Goal: Task Accomplishment & Management: Complete application form

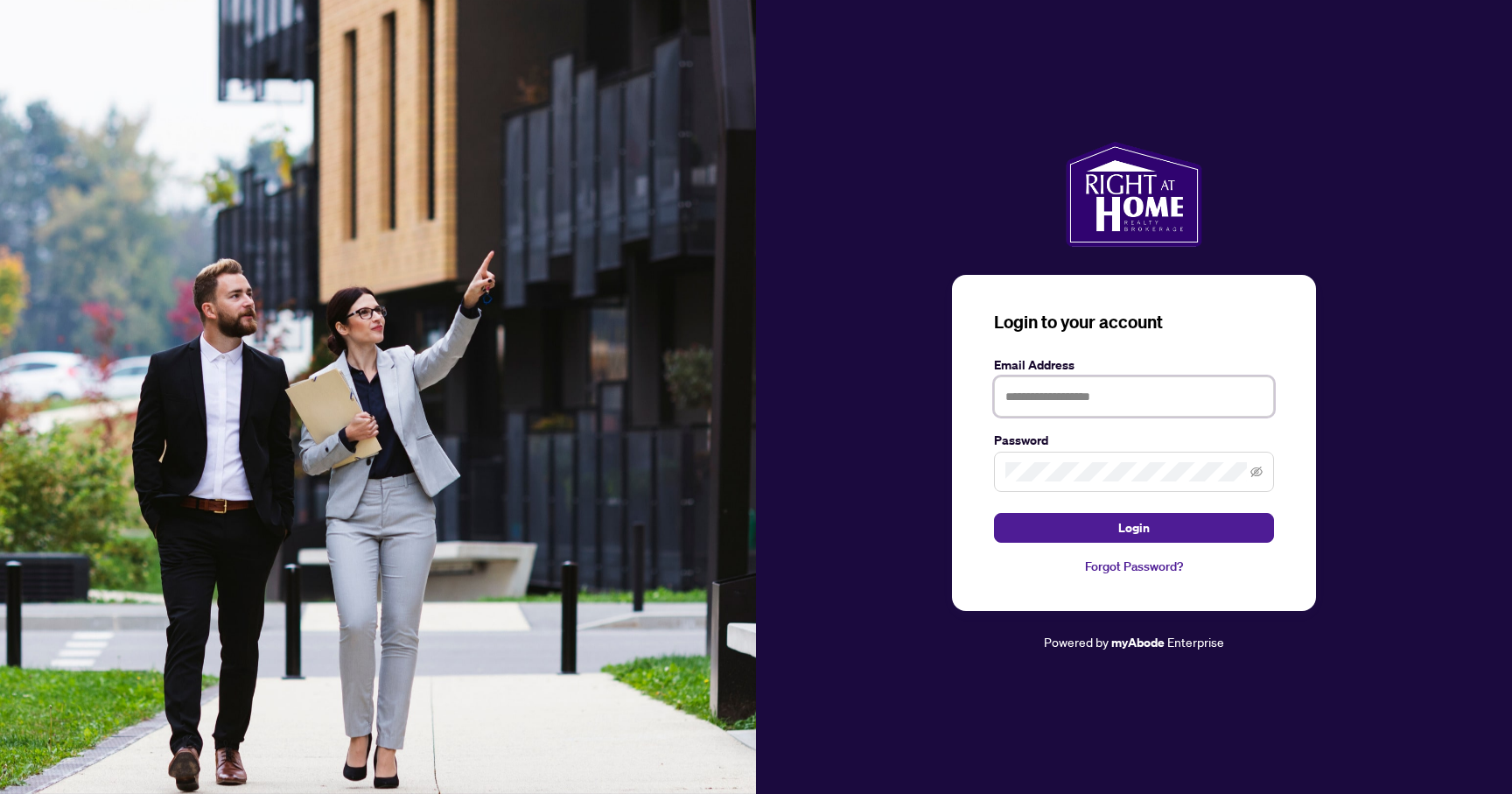
click at [1128, 382] on input "text" at bounding box center [1135, 397] width 280 height 40
type input "**********"
click at [995, 513] on button "Login" at bounding box center [1135, 527] width 280 height 30
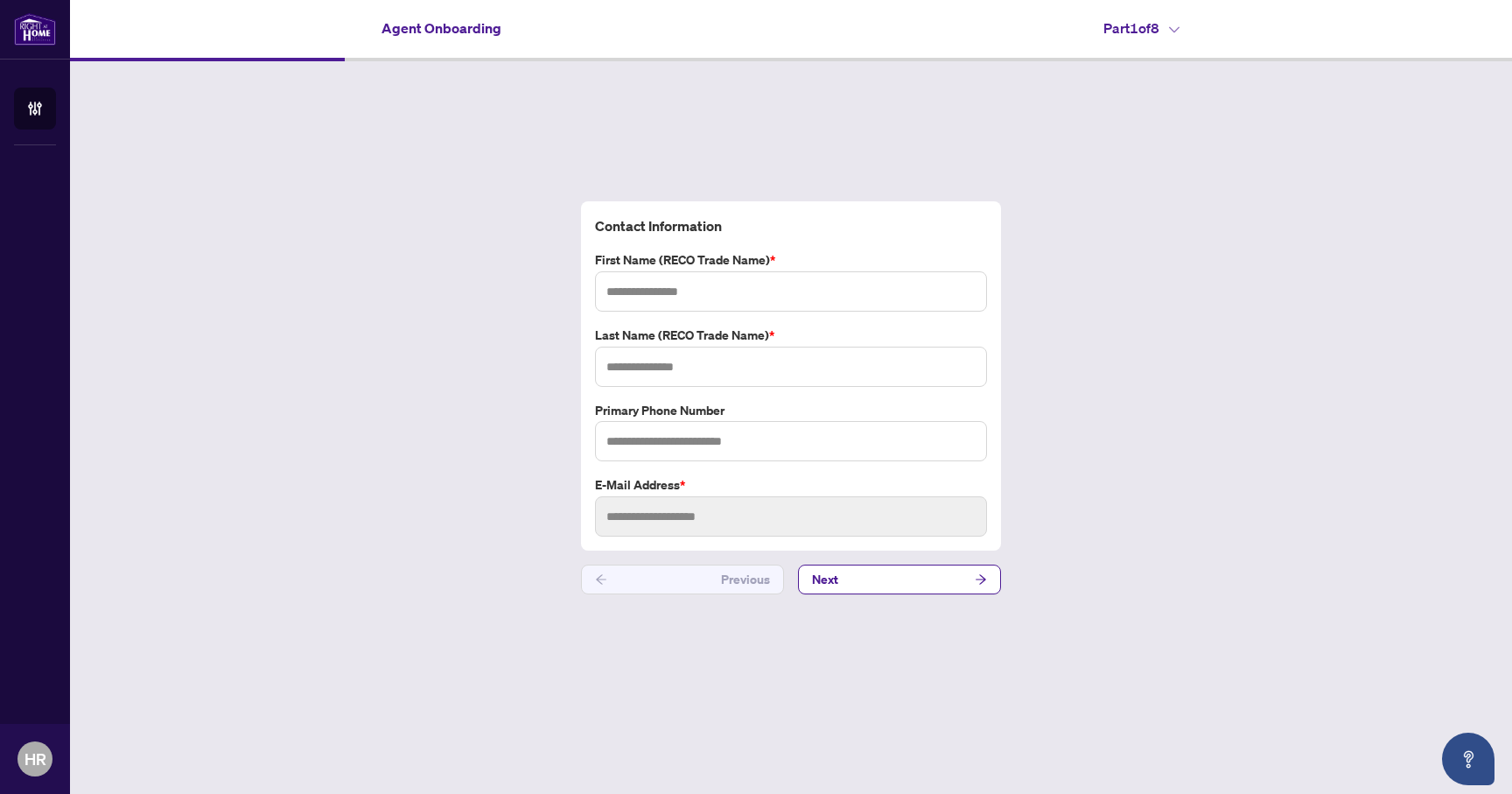
type input "**********"
click at [880, 586] on button "Next" at bounding box center [899, 579] width 203 height 30
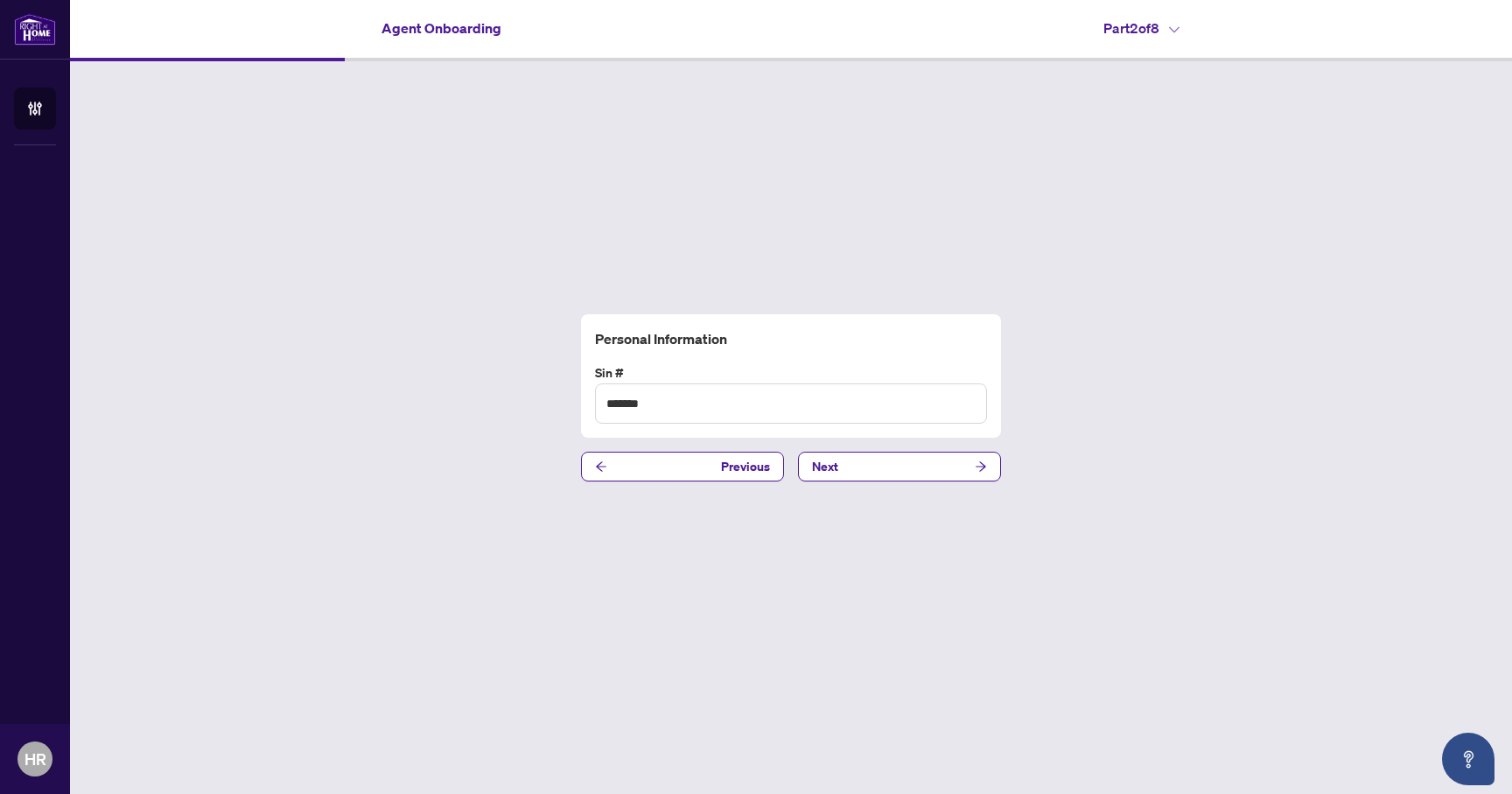
click at [931, 499] on div "Personal Information Sin # ******* Previous Next" at bounding box center [791, 397] width 1442 height 673
click at [932, 476] on button "Next" at bounding box center [899, 466] width 203 height 30
click at [931, 476] on button "Next" at bounding box center [899, 466] width 203 height 30
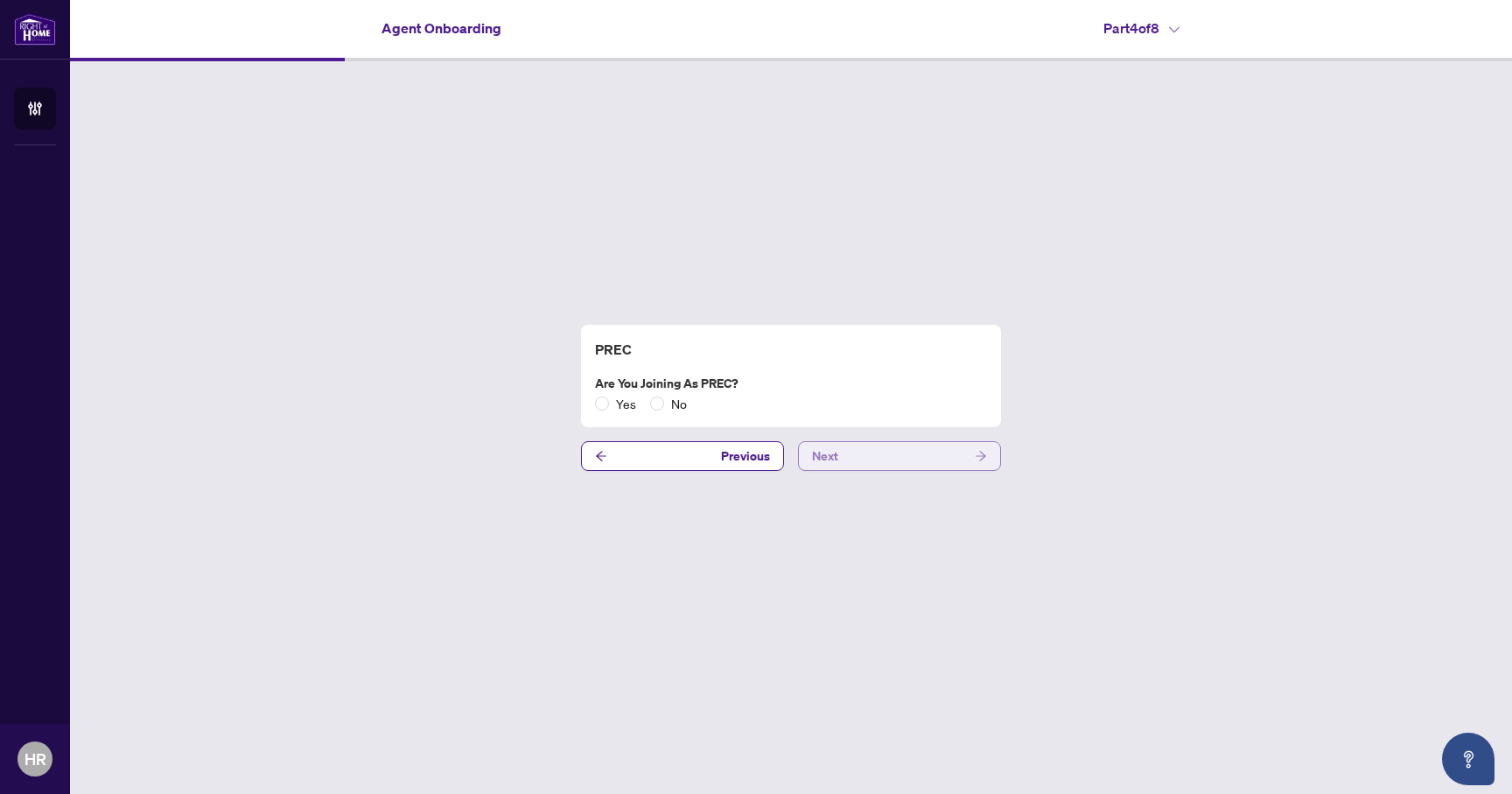
click at [920, 462] on button "Next" at bounding box center [899, 455] width 203 height 30
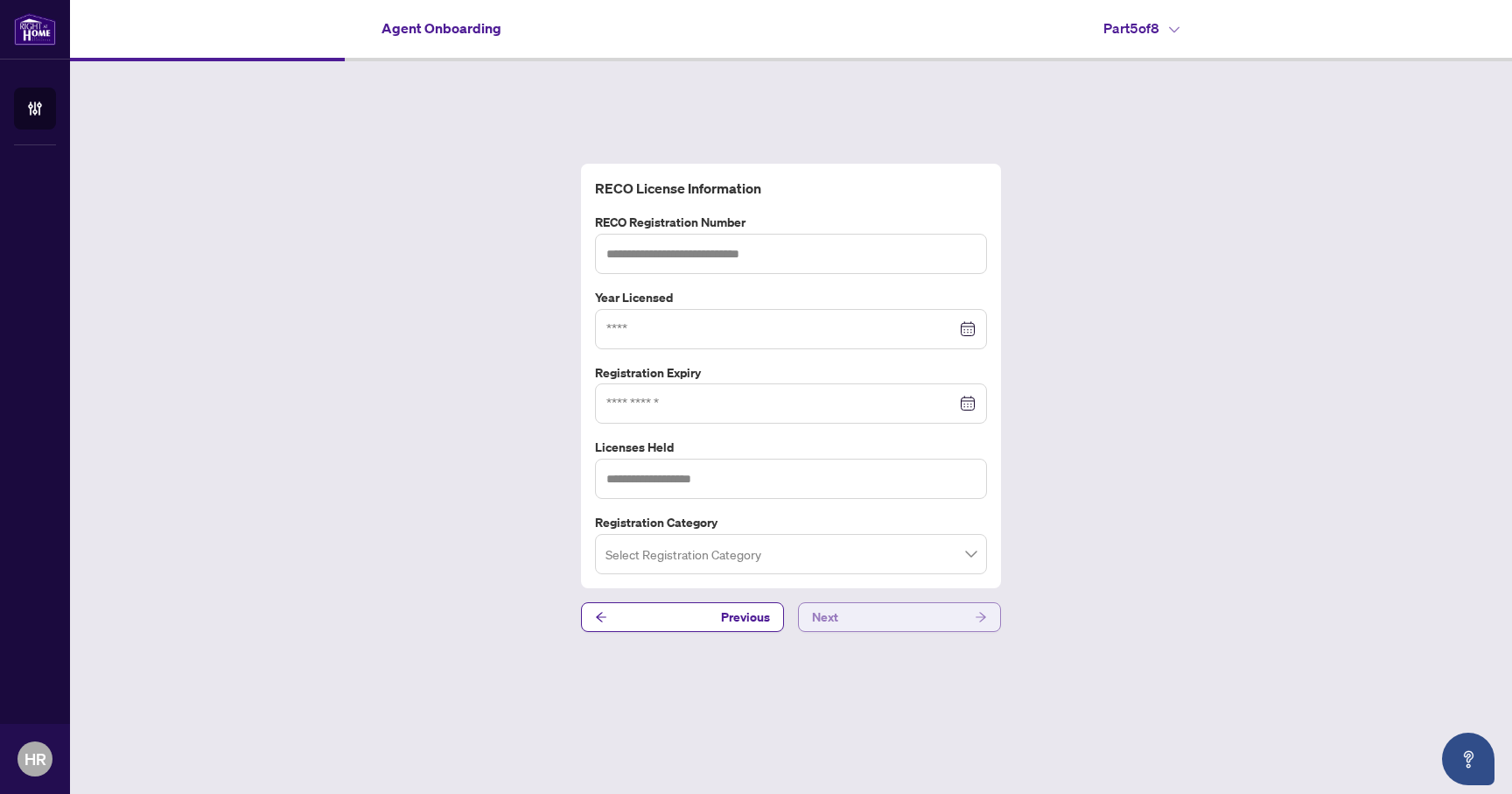
click at [933, 620] on button "Next" at bounding box center [899, 616] width 203 height 30
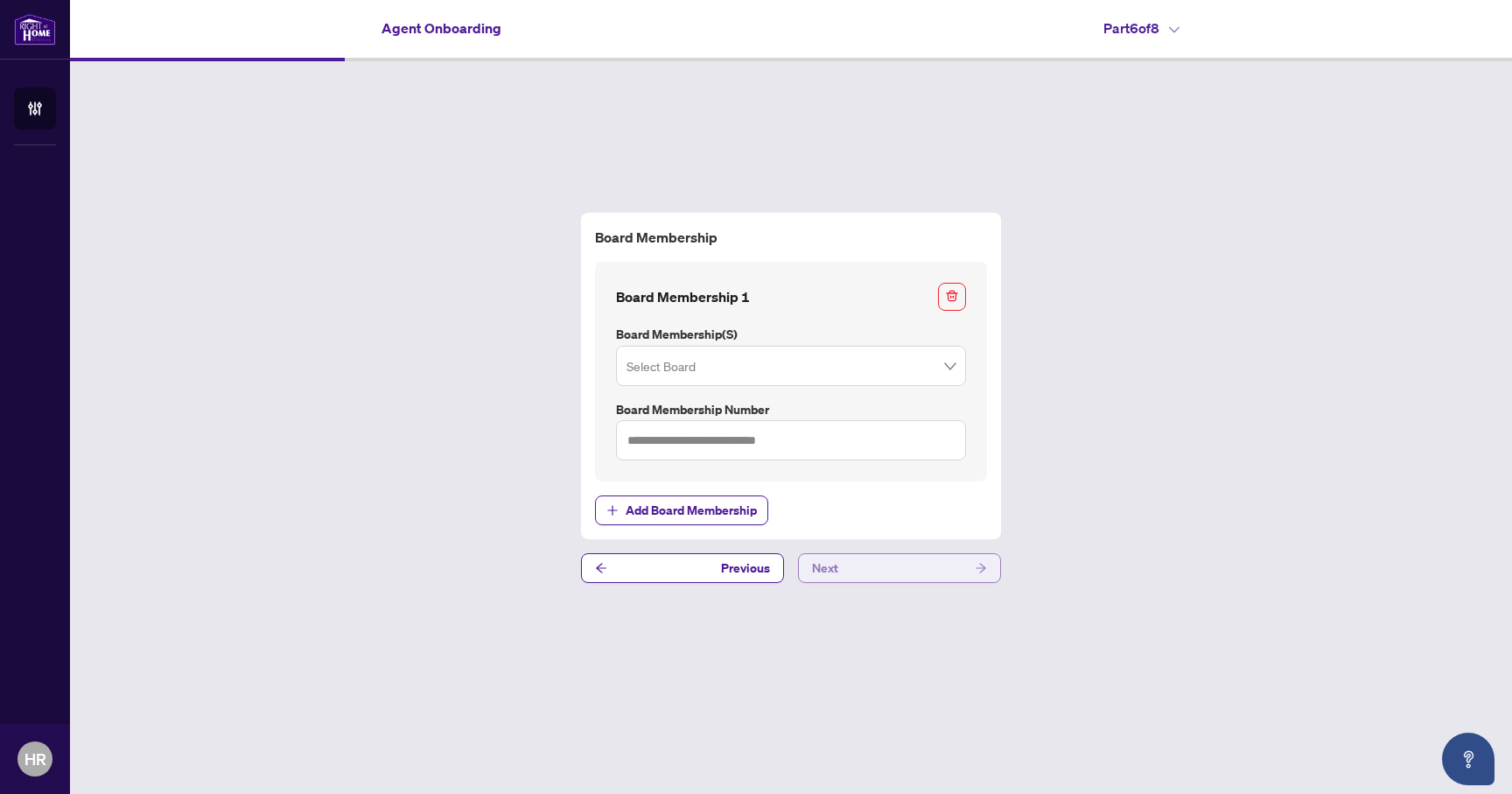
click at [916, 555] on button "Next" at bounding box center [899, 567] width 203 height 30
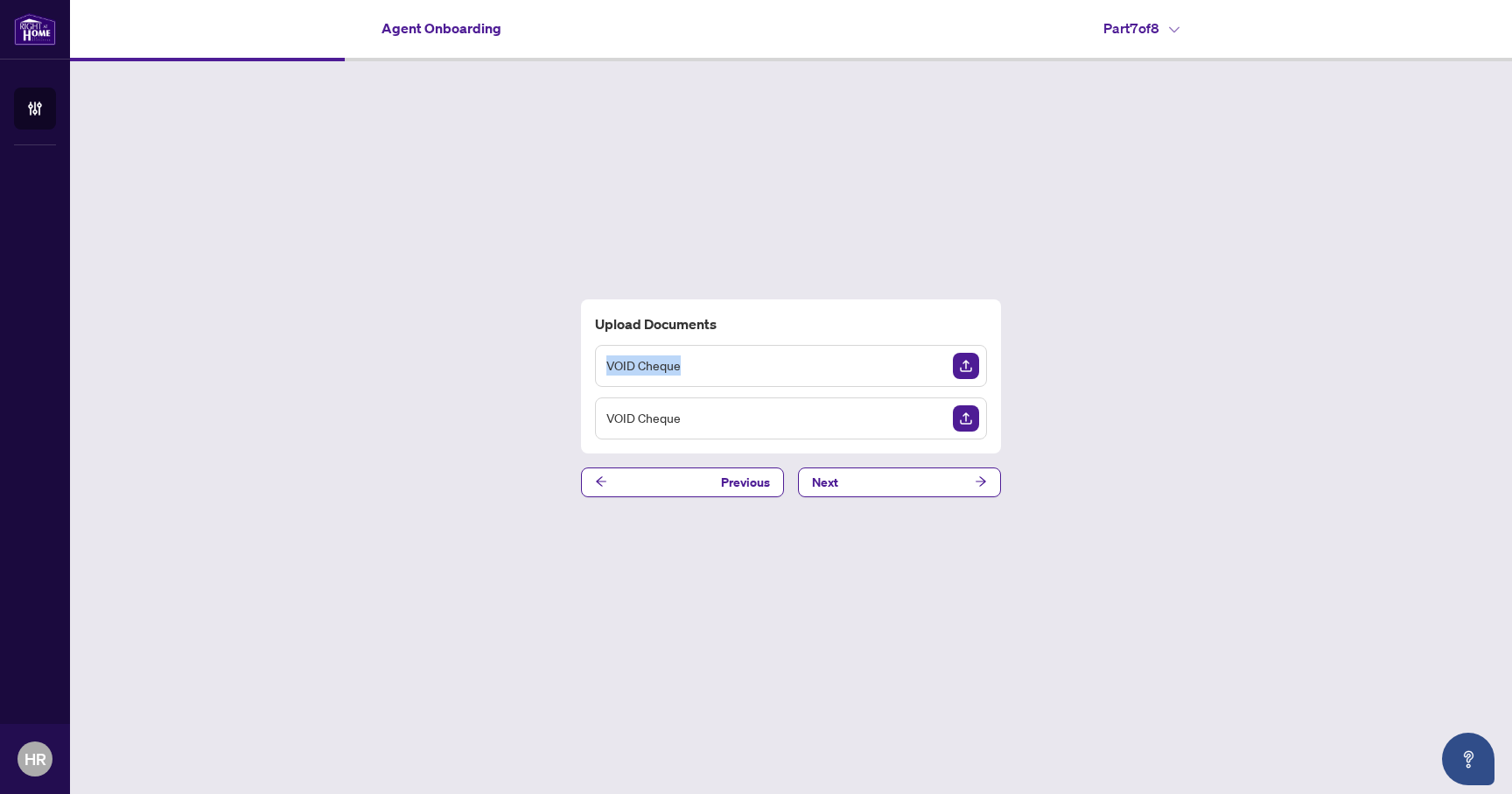
drag, startPoint x: 686, startPoint y: 365, endPoint x: 605, endPoint y: 365, distance: 81.0
click at [604, 365] on div "VOID Cheque" at bounding box center [791, 366] width 392 height 42
copy span "VOID Cheque"
click at [729, 240] on div "Upload Documents VOID Cheque VOID Cheque Previous Next" at bounding box center [791, 397] width 1442 height 673
click at [895, 480] on button "Next" at bounding box center [899, 482] width 203 height 30
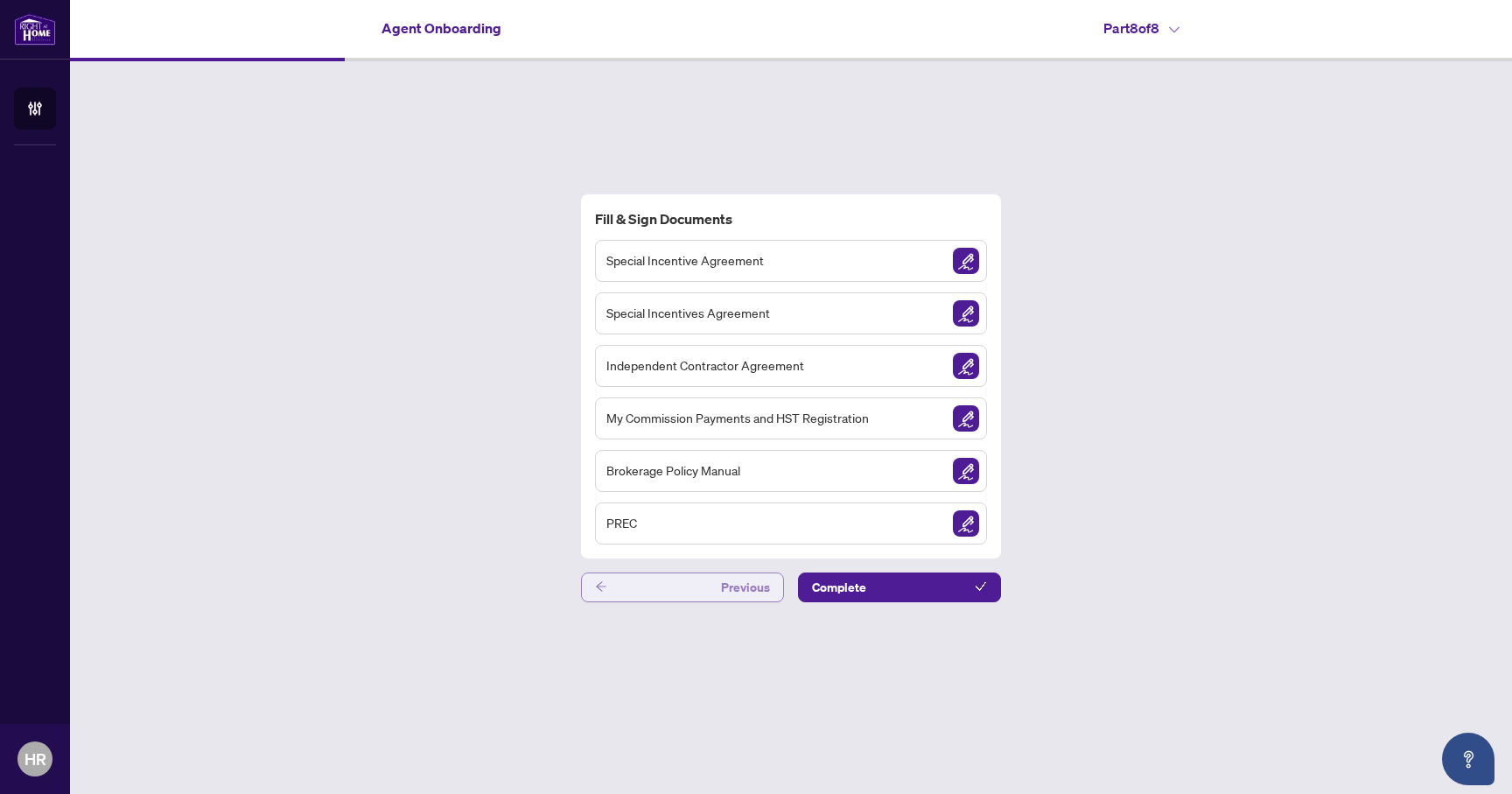
click at [734, 582] on span "Previous" at bounding box center [745, 587] width 49 height 28
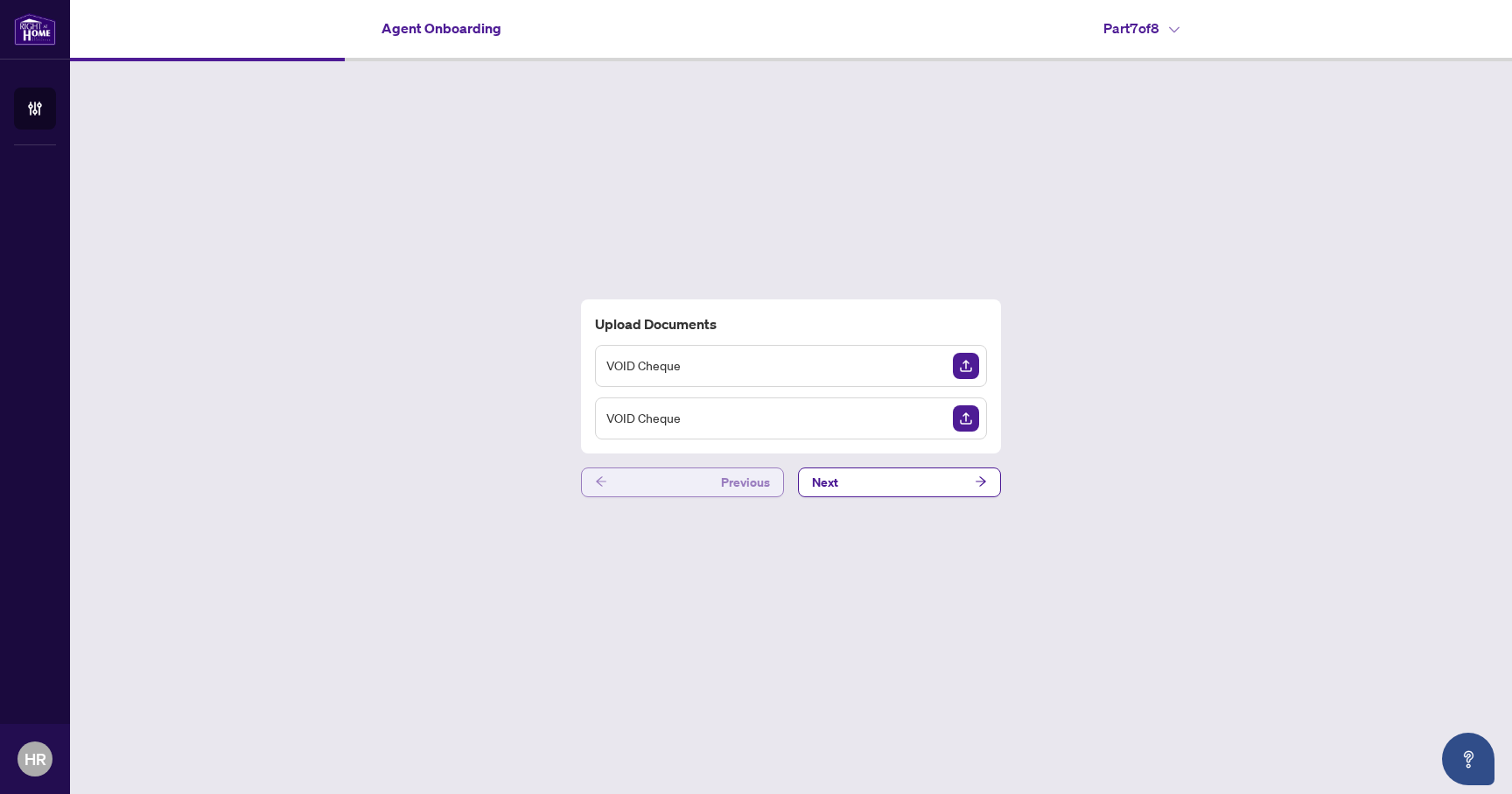
click at [697, 489] on button "Previous" at bounding box center [682, 482] width 203 height 30
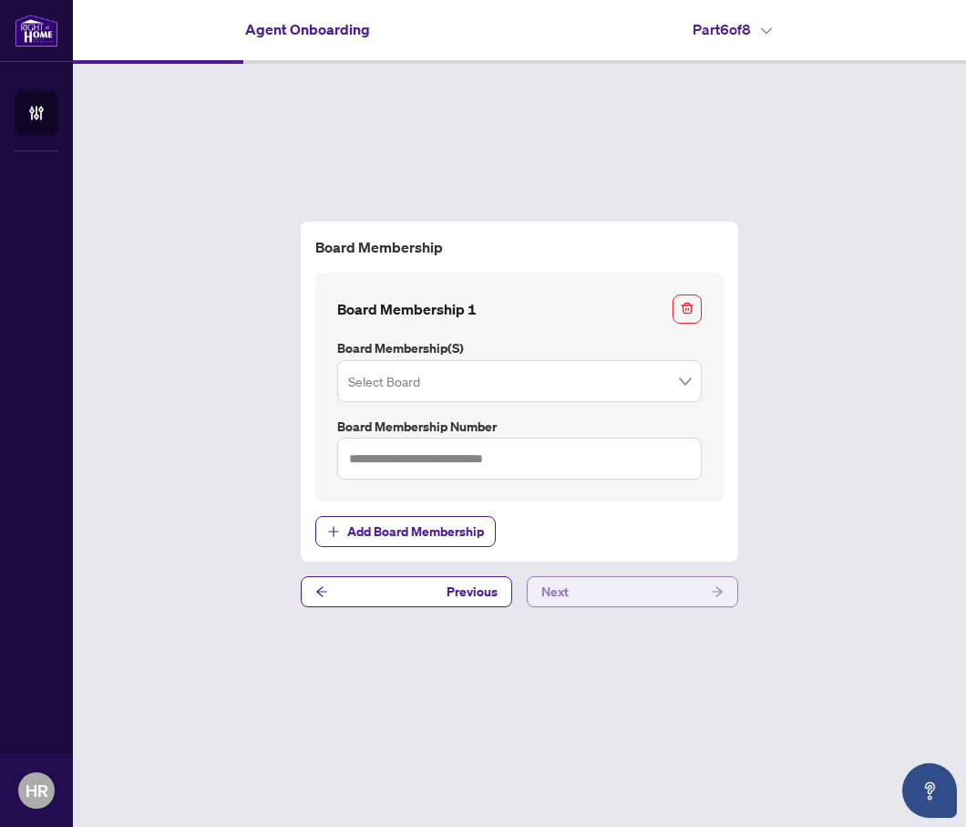
click at [611, 591] on button "Next" at bounding box center [632, 591] width 211 height 31
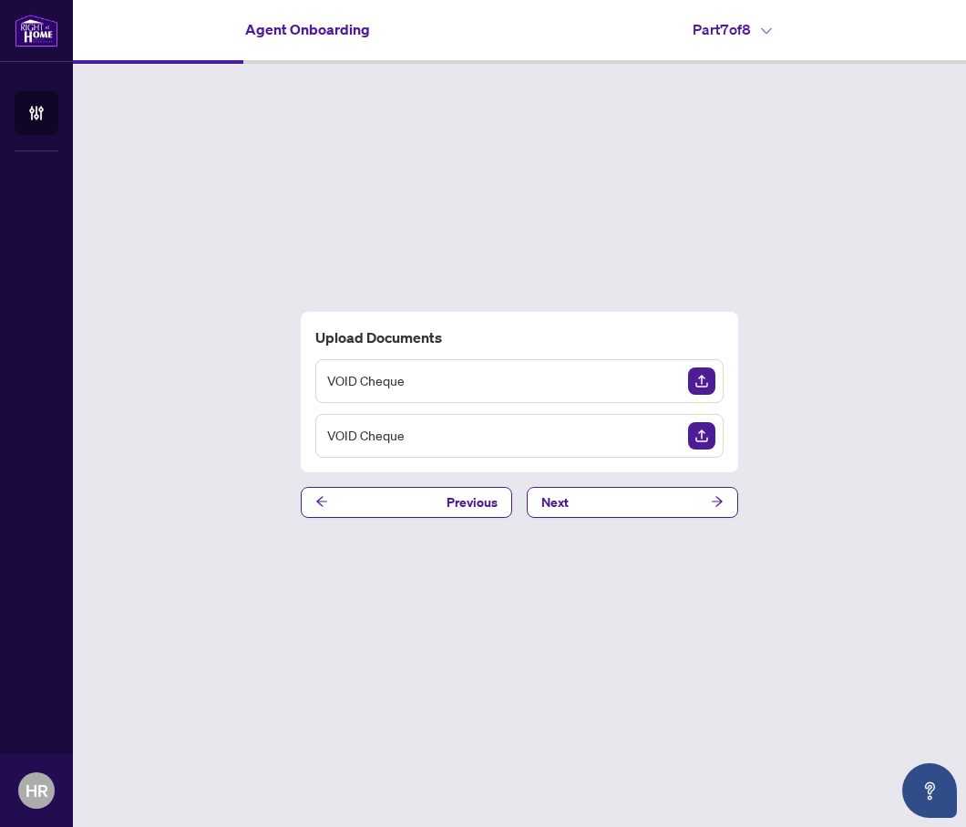
click at [966, 371] on html "ACCOUNT Agent Onboarding HR hirad(test) roshandel(test) hiradr+testtest@myabode…" at bounding box center [483, 413] width 966 height 827
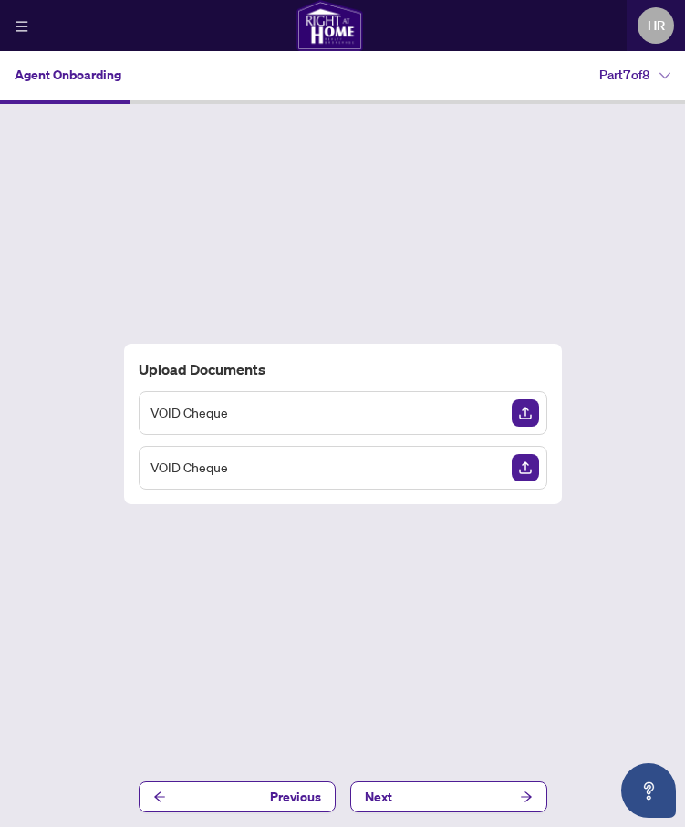
click at [536, 212] on div "Upload Documents VOID Cheque VOID Cheque Previous Next" at bounding box center [342, 460] width 685 height 712
click at [452, 609] on div "Upload Documents VOID Cheque VOID Cheque Previous Next" at bounding box center [342, 460] width 685 height 712
click at [448, 795] on button "Next" at bounding box center [448, 796] width 197 height 31
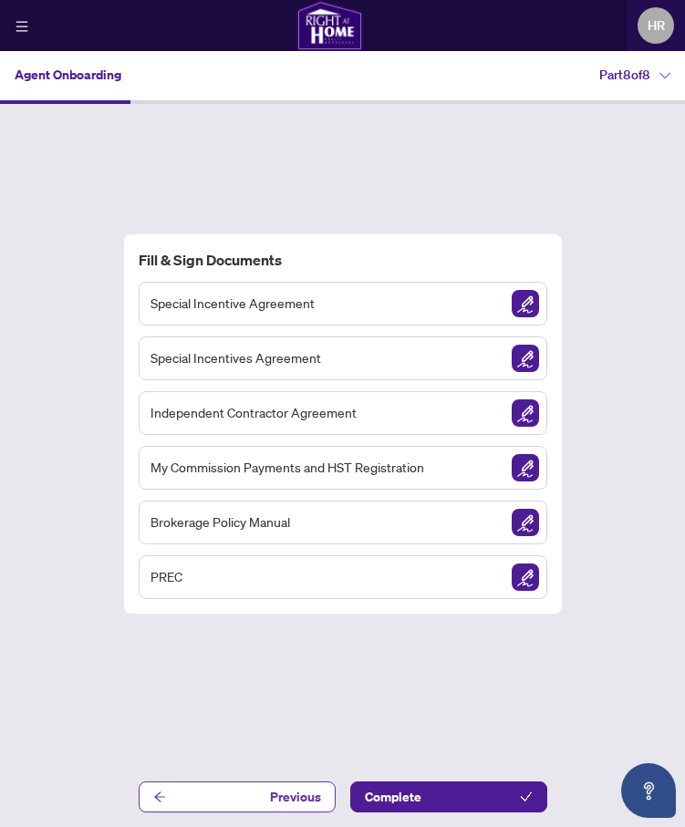
click at [272, 793] on button "Previous" at bounding box center [237, 796] width 197 height 31
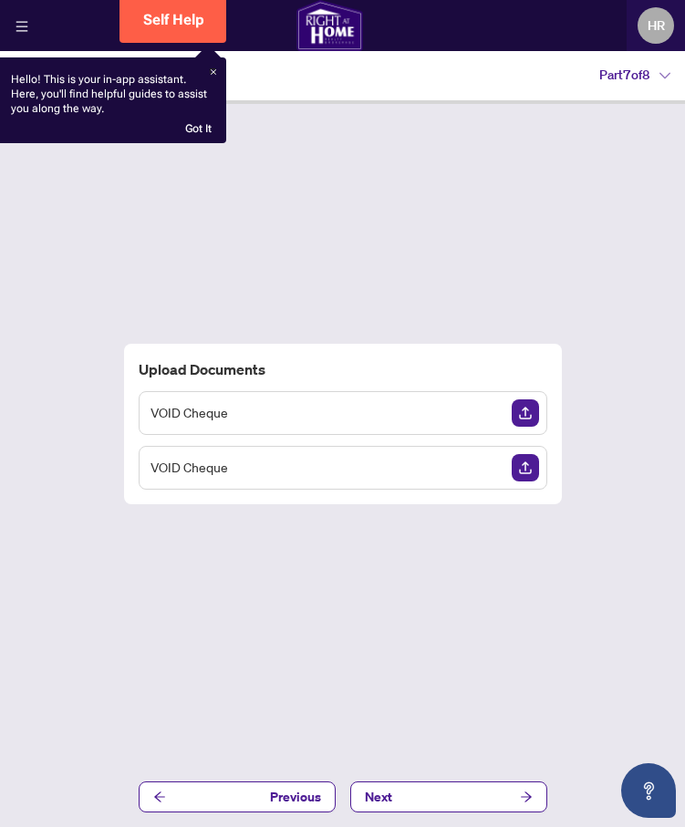
click at [211, 72] on icon at bounding box center [213, 71] width 5 height 5
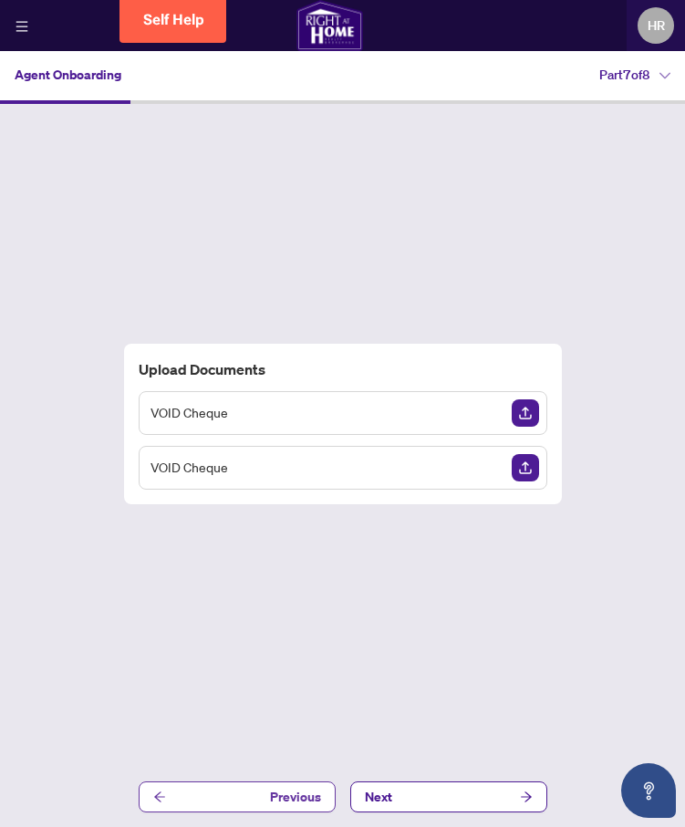
click at [286, 788] on span "Previous" at bounding box center [295, 796] width 51 height 29
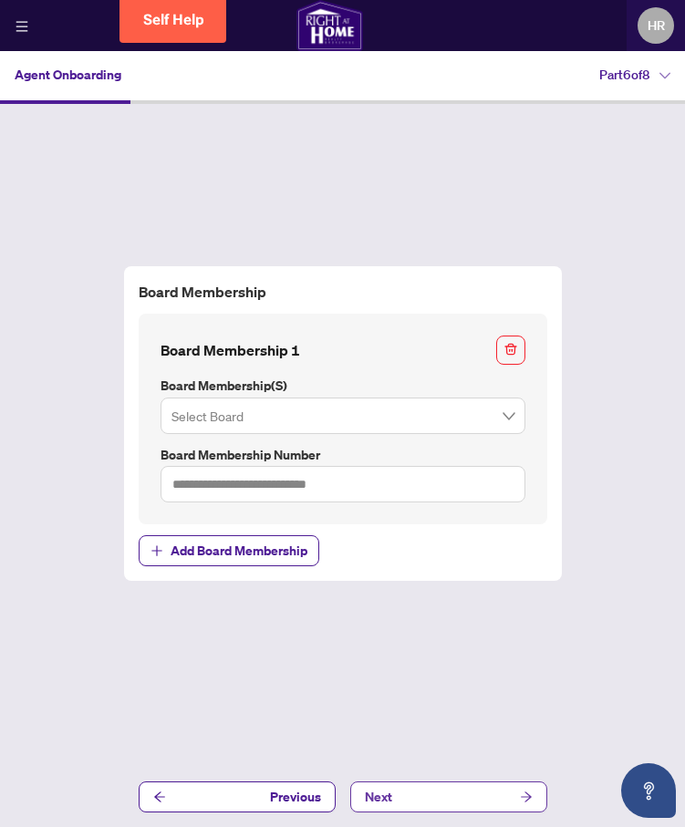
click at [489, 789] on button "Next" at bounding box center [448, 796] width 197 height 31
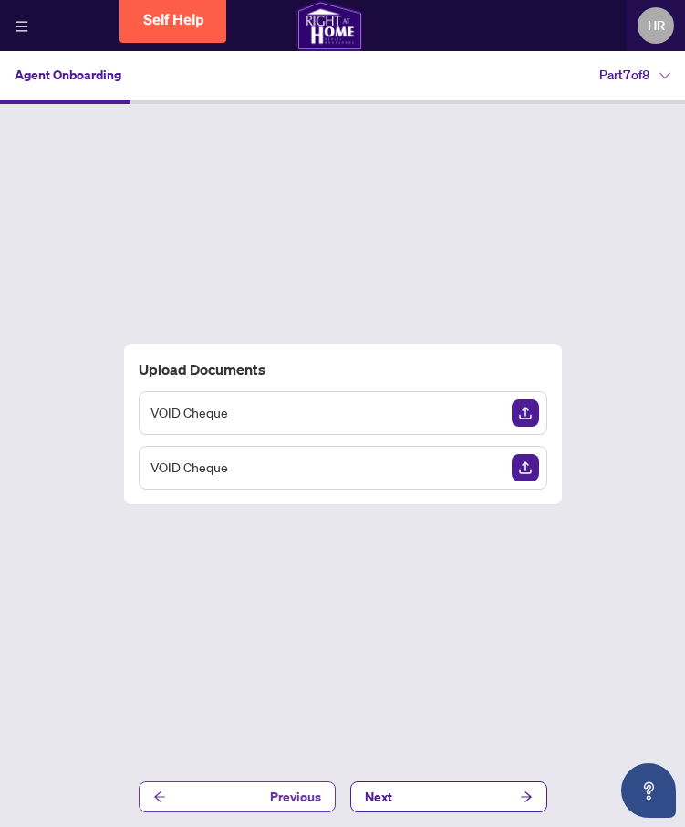
click at [323, 787] on button "Previous" at bounding box center [237, 796] width 197 height 31
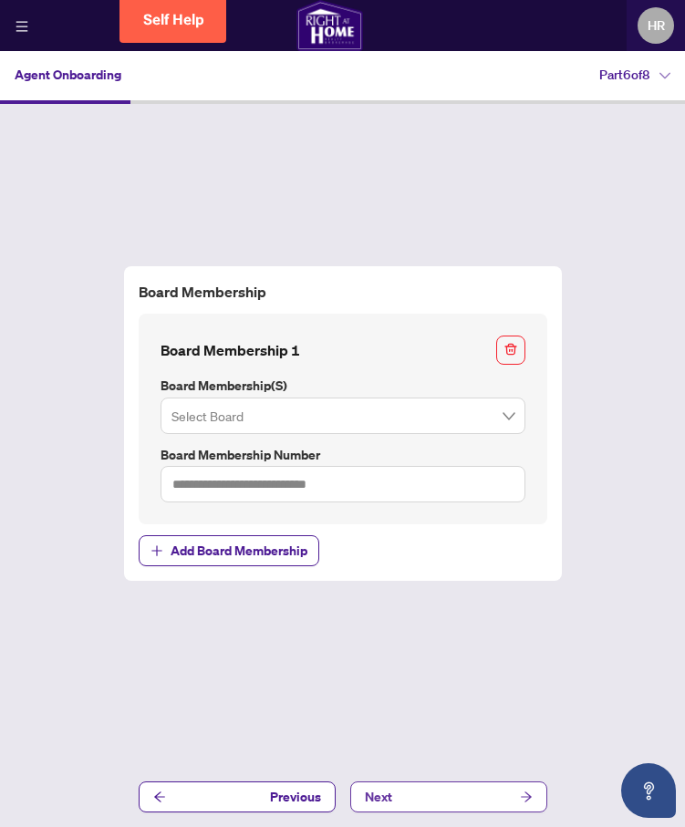
click at [462, 798] on button "Next" at bounding box center [448, 796] width 197 height 31
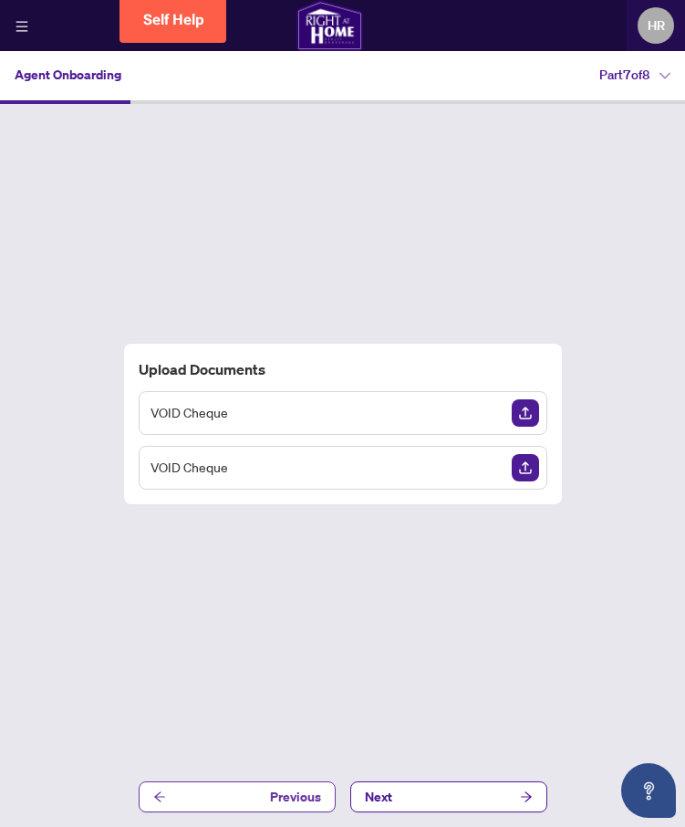
click at [279, 795] on span "Previous" at bounding box center [295, 796] width 51 height 29
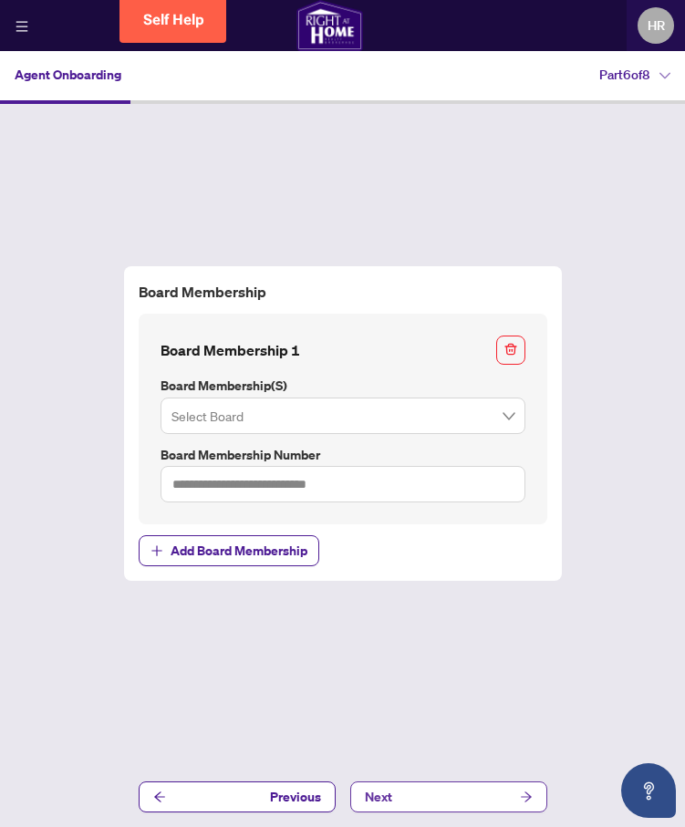
click at [395, 785] on button "Next" at bounding box center [448, 796] width 197 height 31
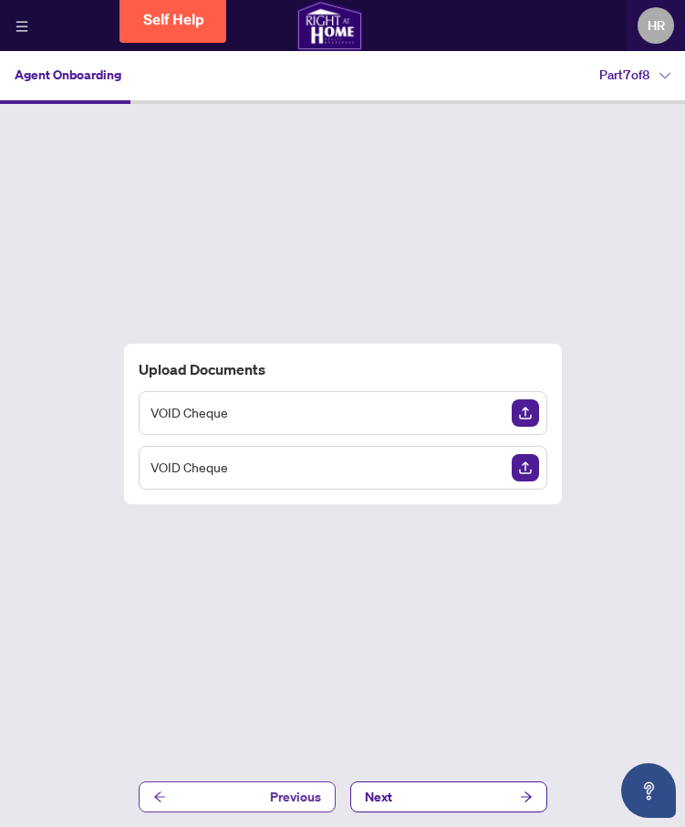
click at [280, 789] on span "Previous" at bounding box center [295, 796] width 51 height 29
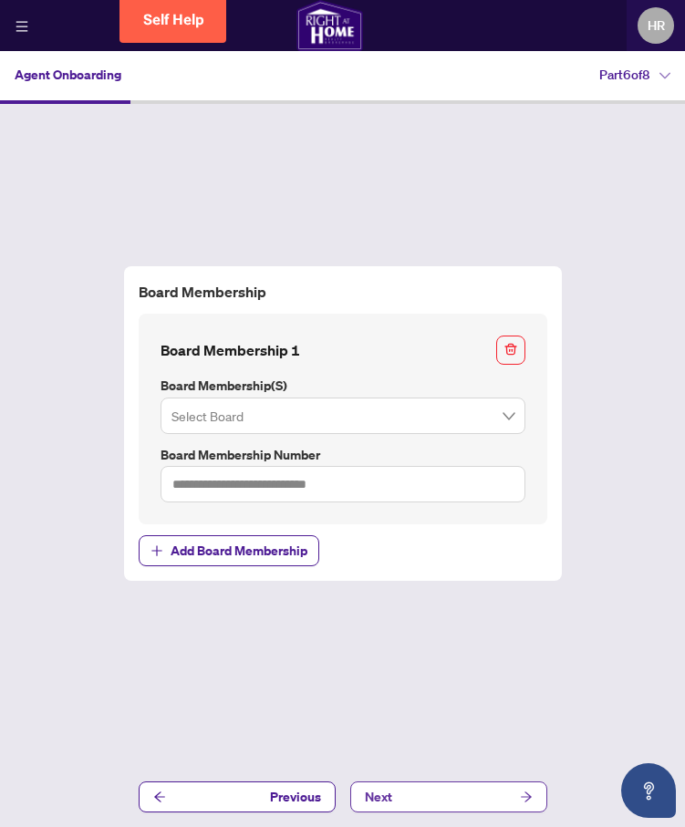
click at [455, 798] on button "Next" at bounding box center [448, 796] width 197 height 31
